Goal: Answer question/provide support

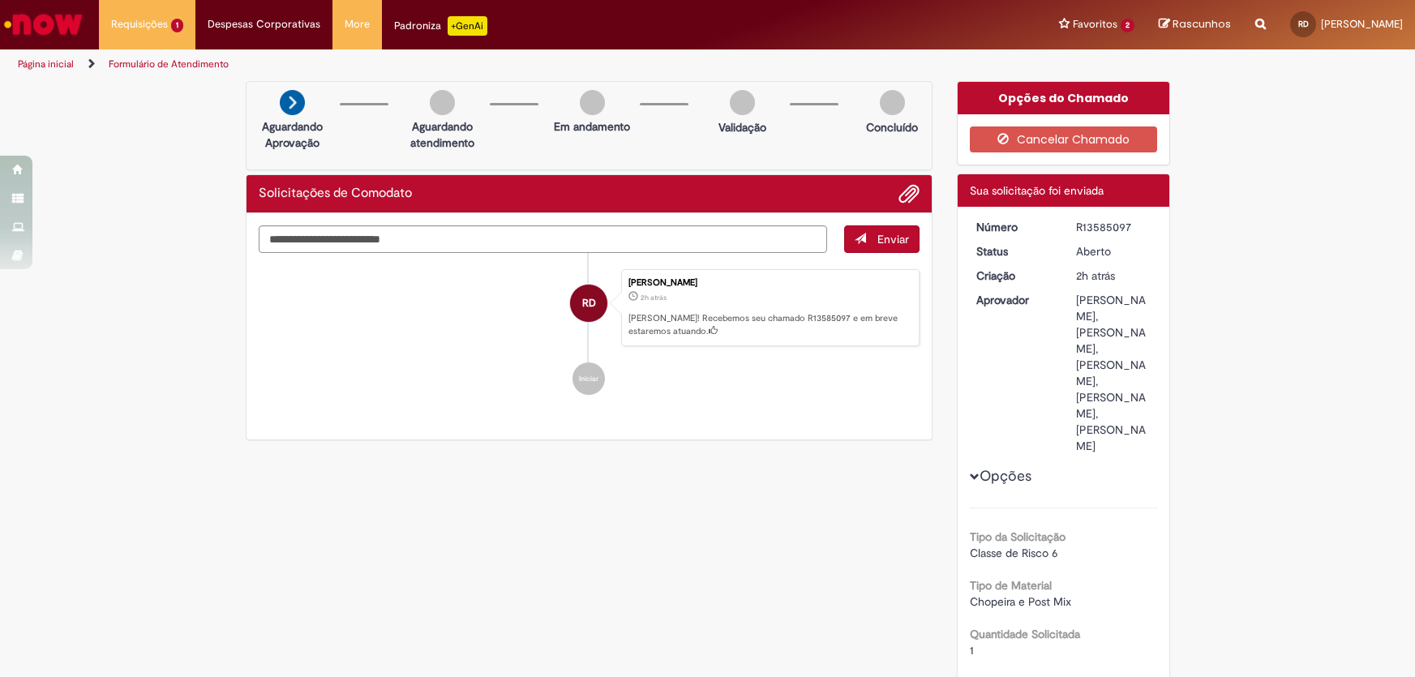
click at [1090, 226] on div "R13585097" at bounding box center [1113, 227] width 75 height 16
copy div "R13585097"
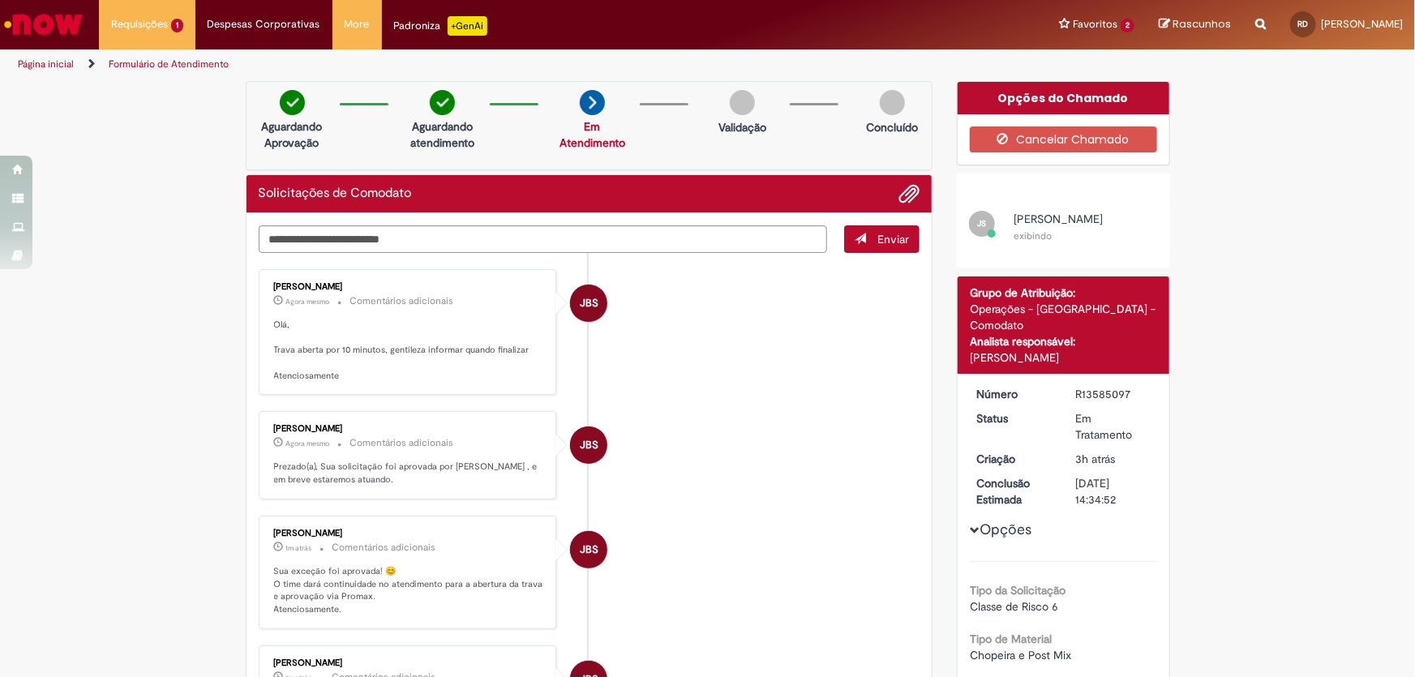
scroll to position [294, 0]
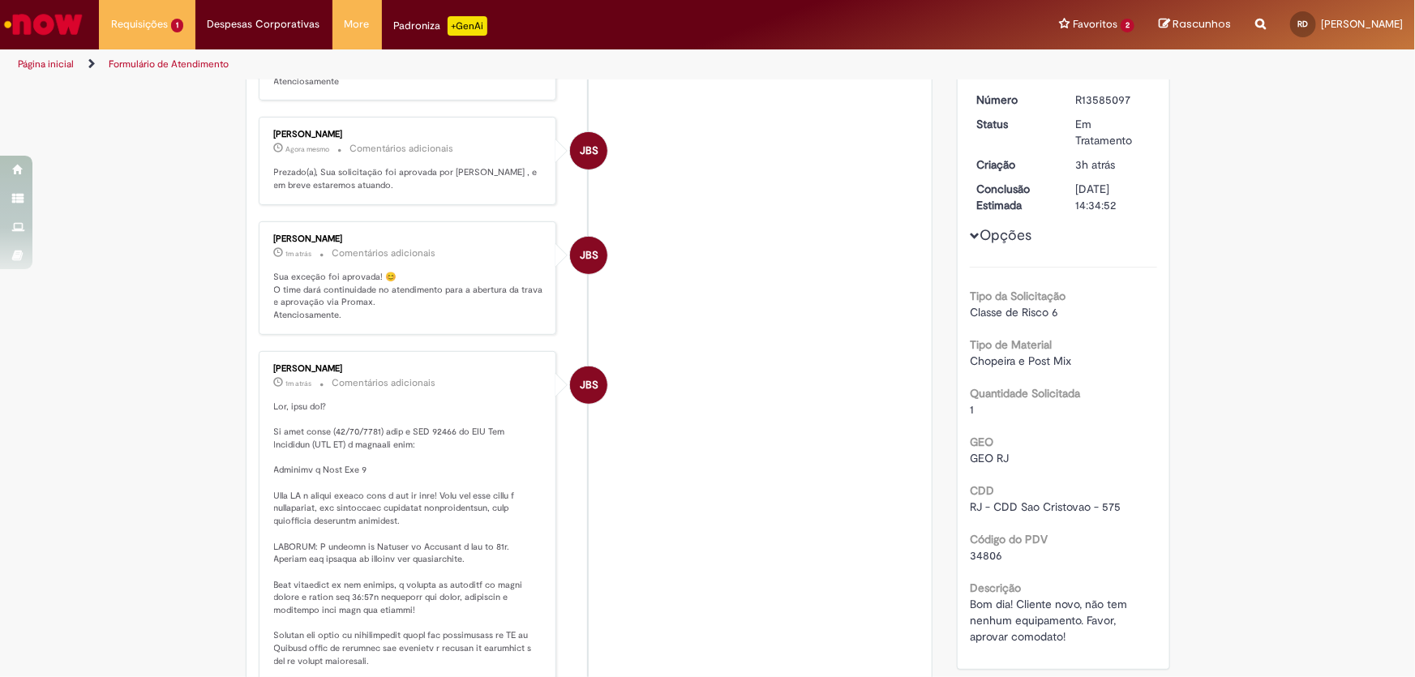
click at [978, 548] on span "34806" at bounding box center [986, 555] width 32 height 15
copy span "34806"
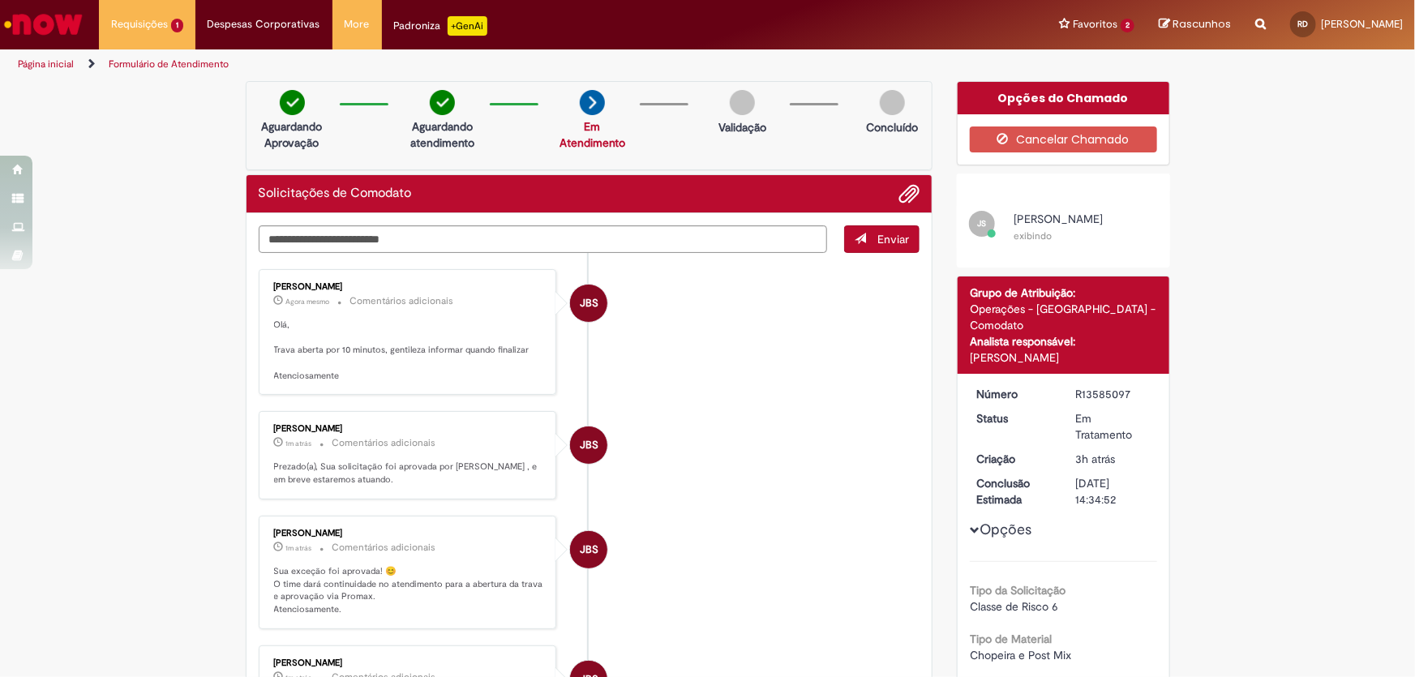
drag, startPoint x: 775, startPoint y: 584, endPoint x: 582, endPoint y: 315, distance: 331.4
click at [775, 584] on li "JBS [PERSON_NAME] 1m atrás 1m atrás Comentários adicionais Sua exceção foi apro…" at bounding box center [590, 573] width 662 height 114
click at [531, 234] on textarea "Digite sua mensagem aqui..." at bounding box center [543, 240] width 569 height 28
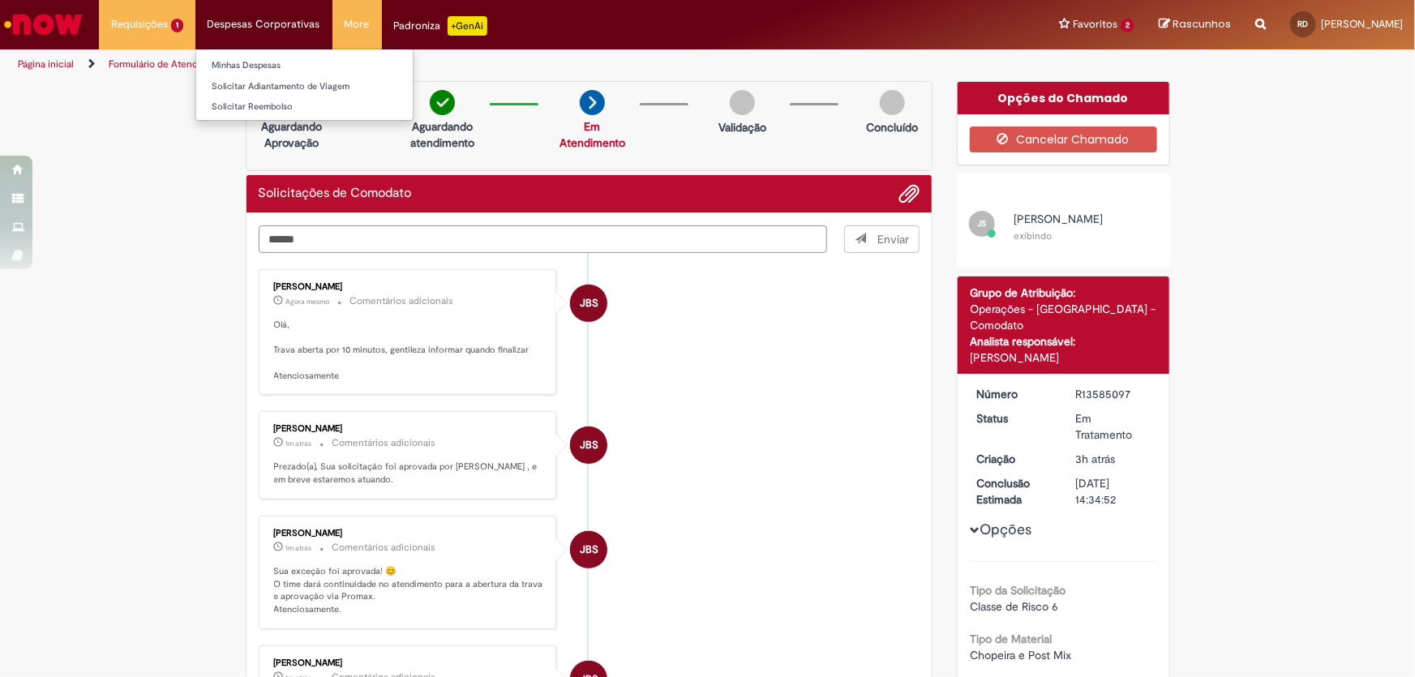
type textarea "******"
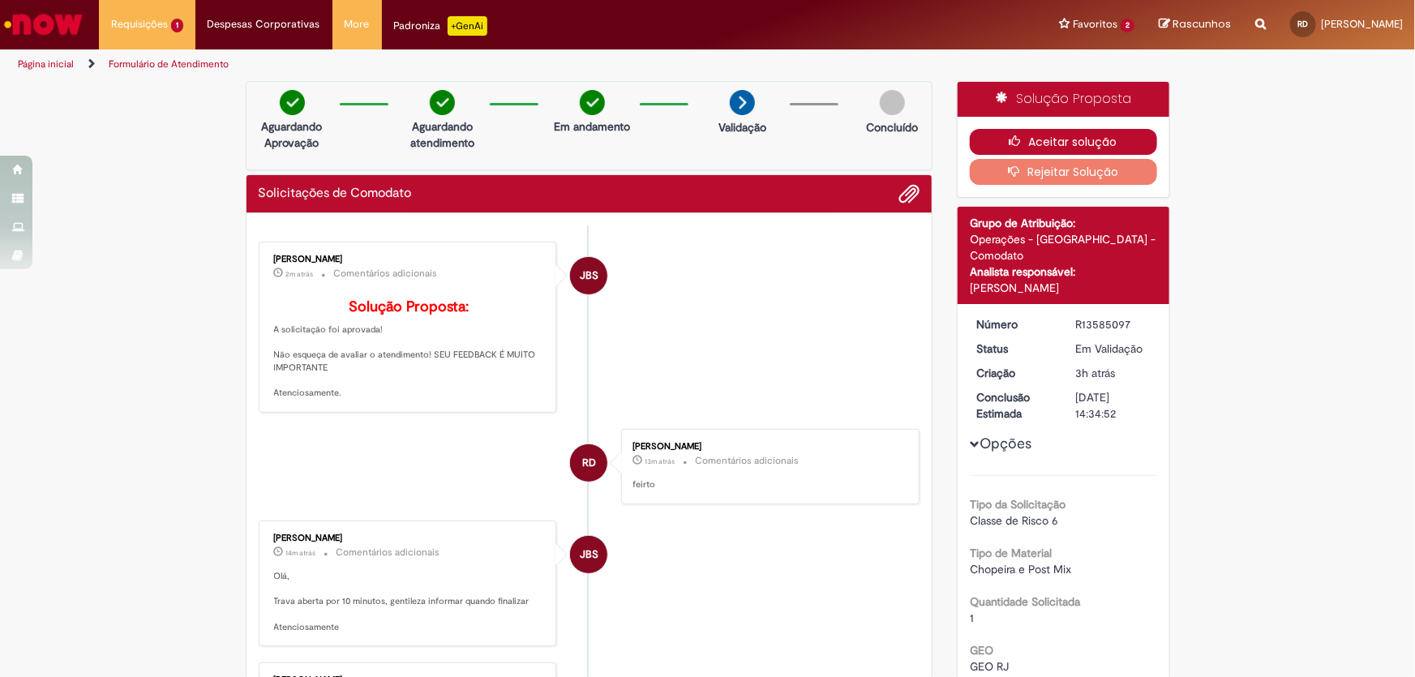
click at [1099, 140] on button "Aceitar solução" at bounding box center [1063, 142] width 187 height 26
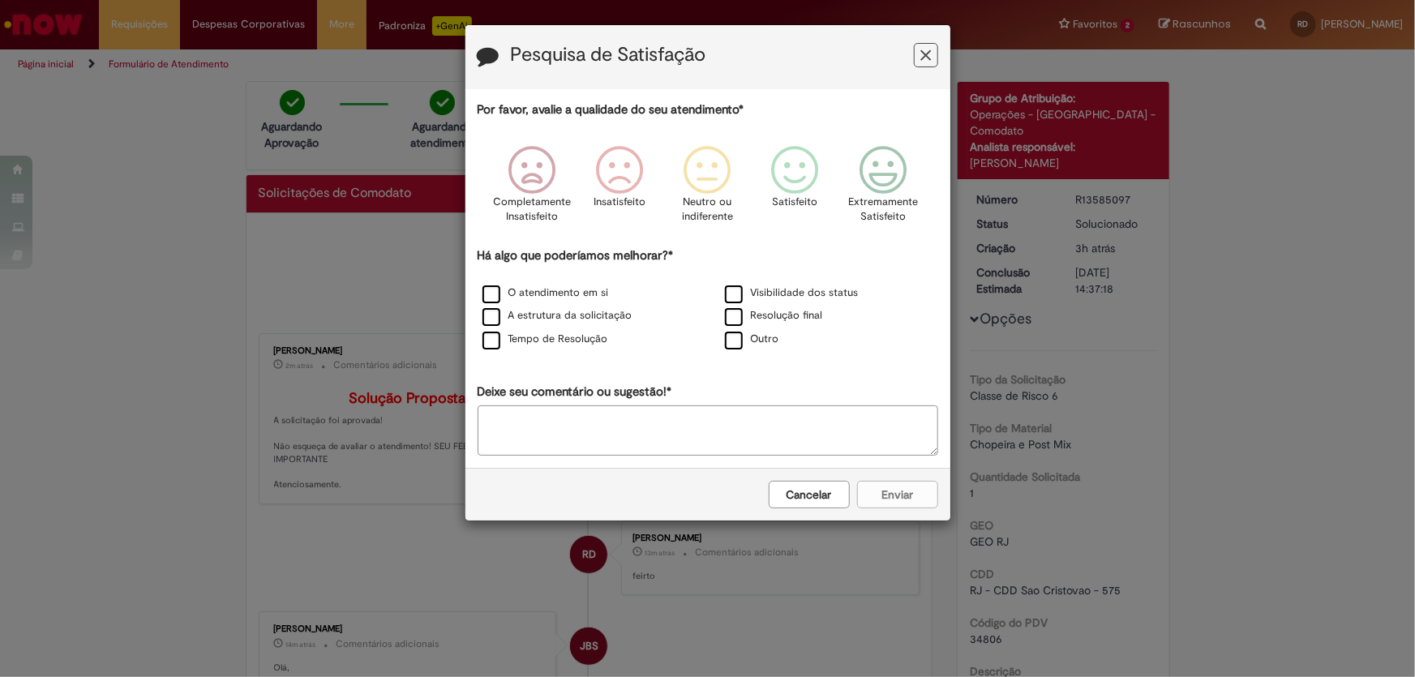
click at [1278, 303] on div "Pesquisa de Satisfação Por favor, avalie a qualidade do seu atendimento* Comple…" at bounding box center [707, 338] width 1415 height 677
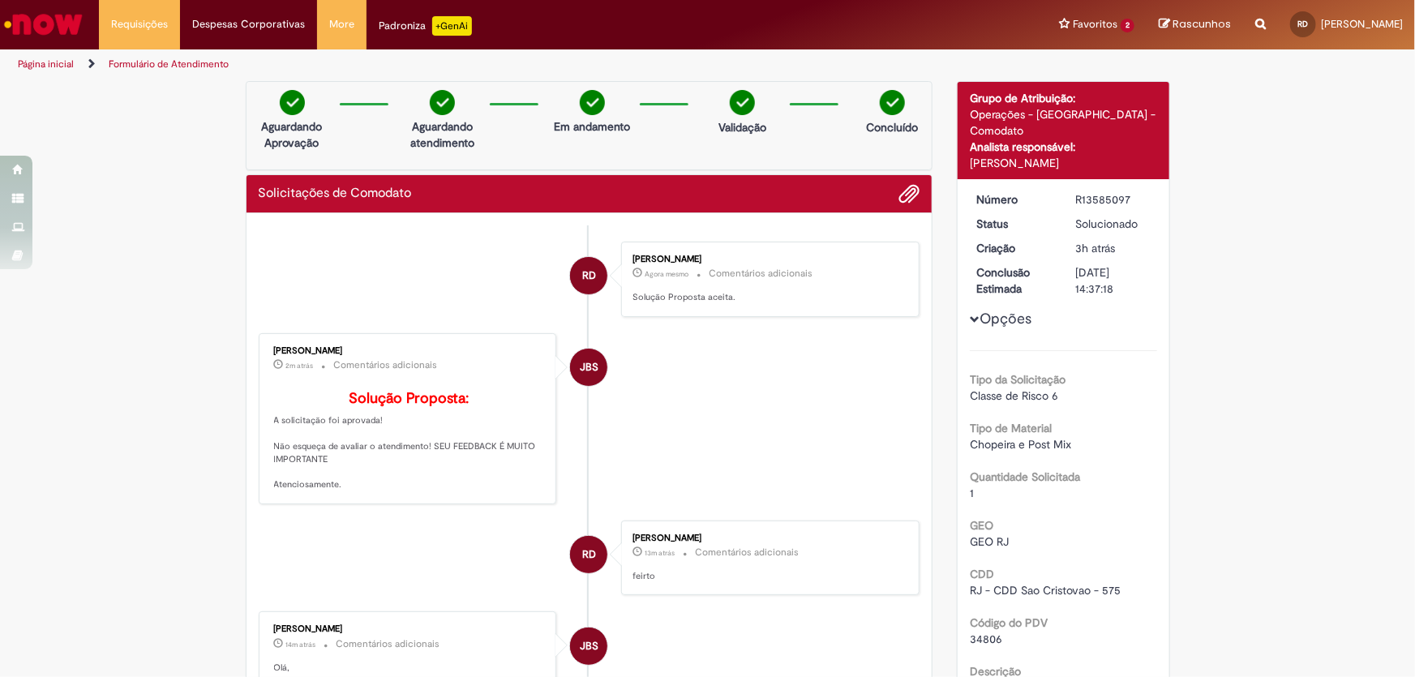
drag, startPoint x: 1283, startPoint y: 284, endPoint x: 1043, endPoint y: 152, distance: 273.7
click at [1283, 283] on div "Pesquisa de Satisfação Por favor, avalie a qualidade do seu atendimento* Comple…" at bounding box center [707, 338] width 1415 height 677
